Goal: Information Seeking & Learning: Check status

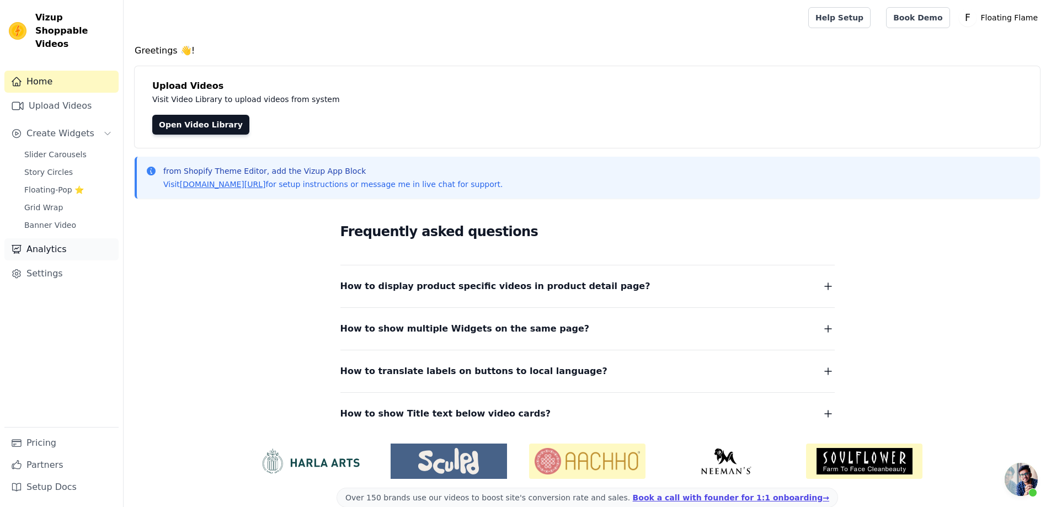
click at [49, 238] on link "Analytics" at bounding box center [61, 249] width 114 height 22
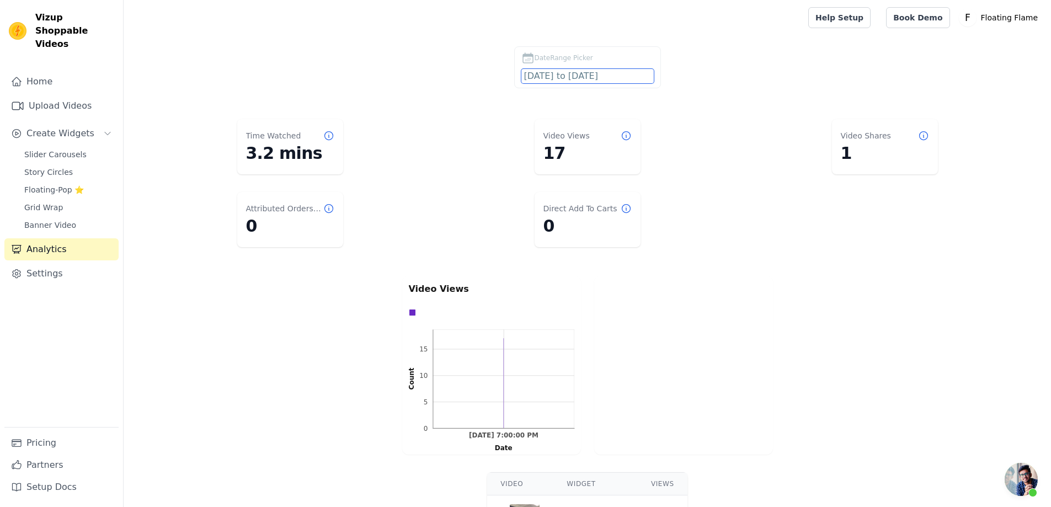
click at [587, 74] on input "[DATE] to [DATE]" at bounding box center [587, 76] width 132 height 14
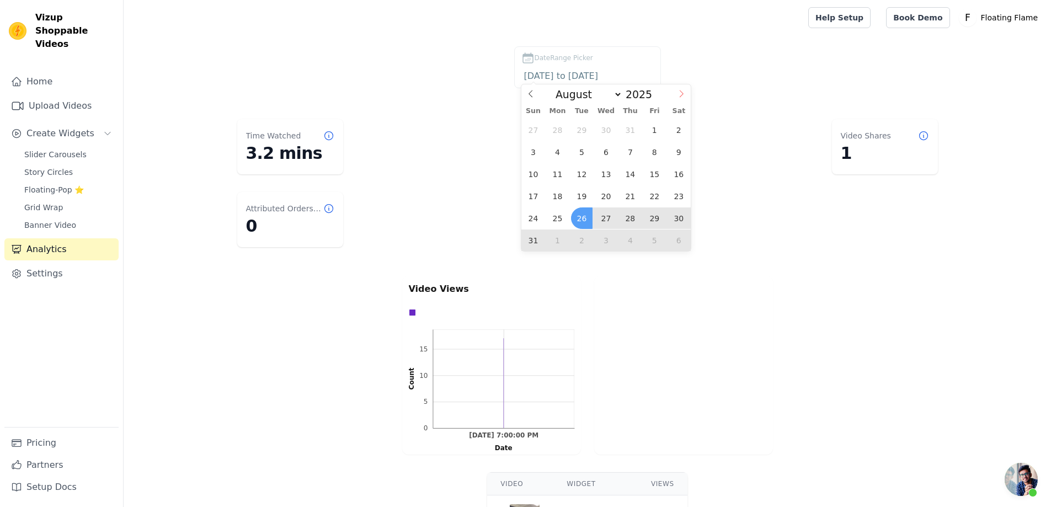
click at [678, 93] on icon at bounding box center [681, 94] width 8 height 8
select select "8"
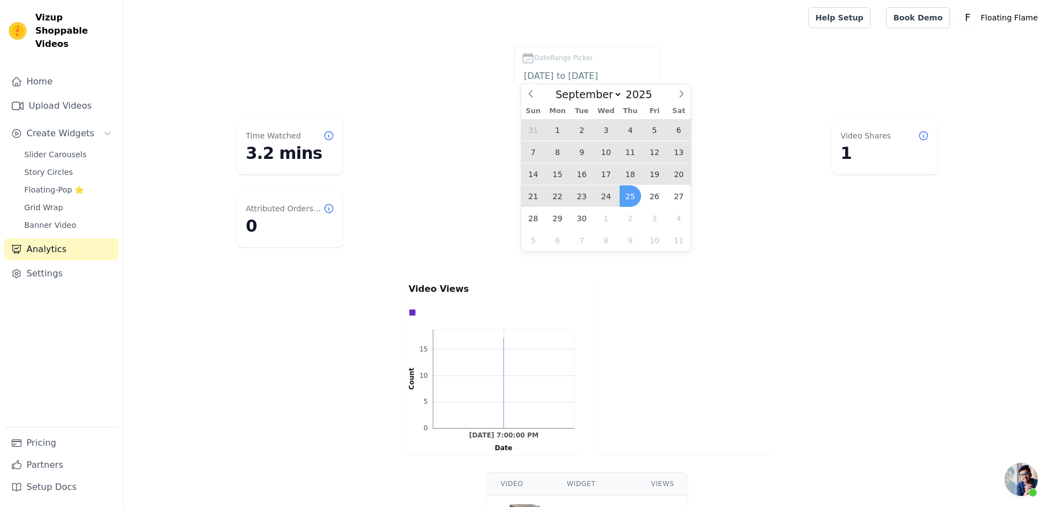
click at [624, 195] on span "25" at bounding box center [631, 196] width 22 height 22
type input "[DATE]"
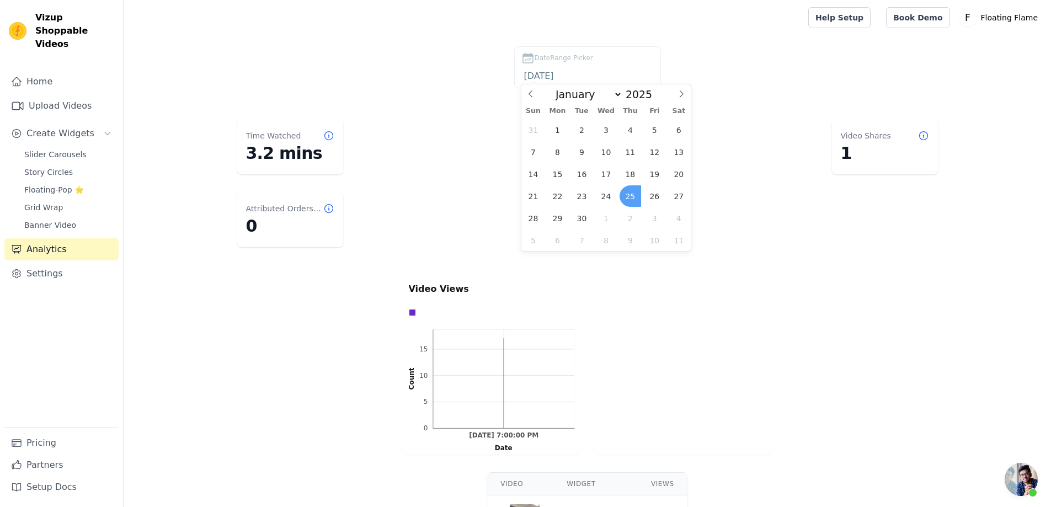
click at [632, 195] on span "25" at bounding box center [631, 196] width 22 height 22
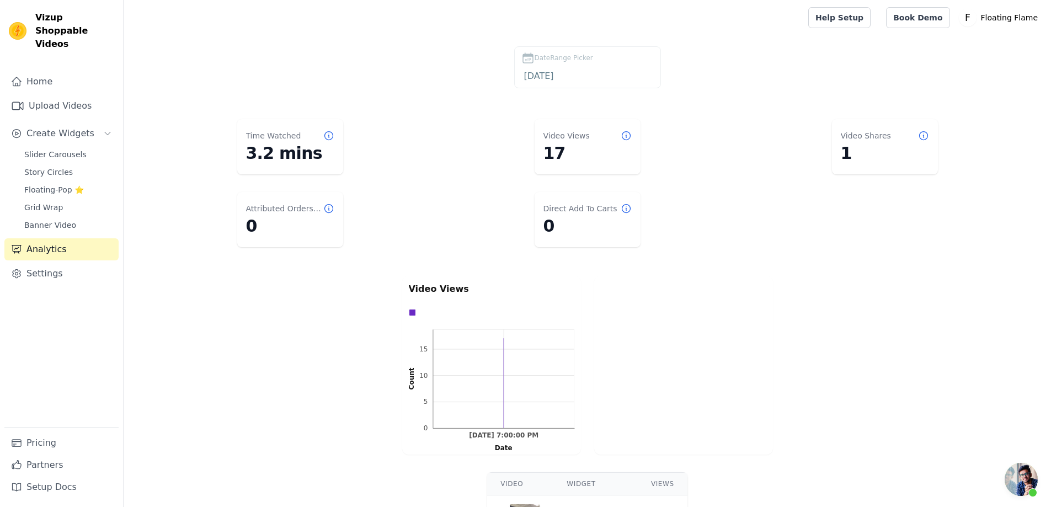
click at [926, 136] on icon at bounding box center [923, 135] width 11 height 11
